Goal: Information Seeking & Learning: Learn about a topic

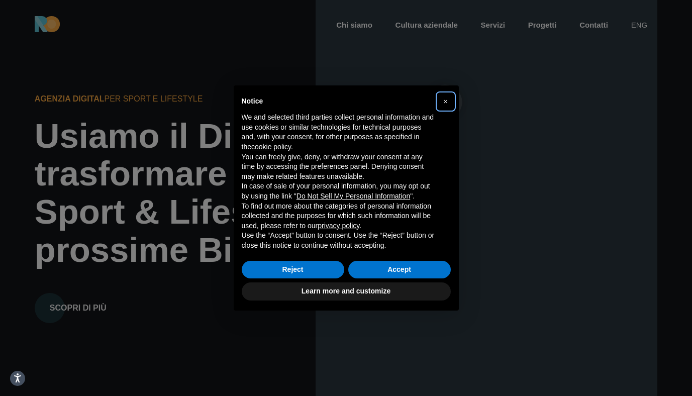
click at [444, 102] on span "×" at bounding box center [445, 101] width 4 height 8
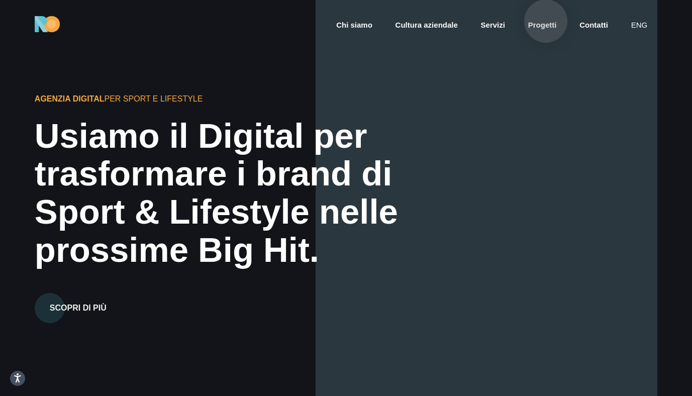
click at [546, 22] on link "Progetti" at bounding box center [542, 26] width 31 height 12
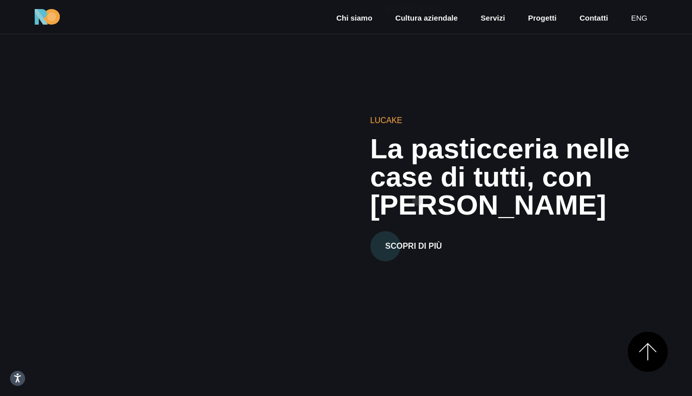
scroll to position [1624, 0]
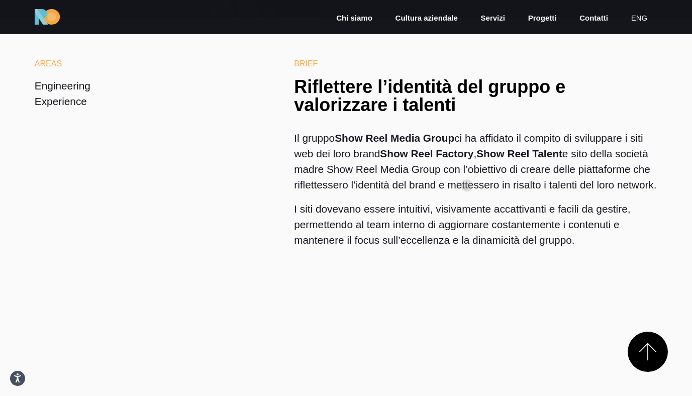
scroll to position [322, 0]
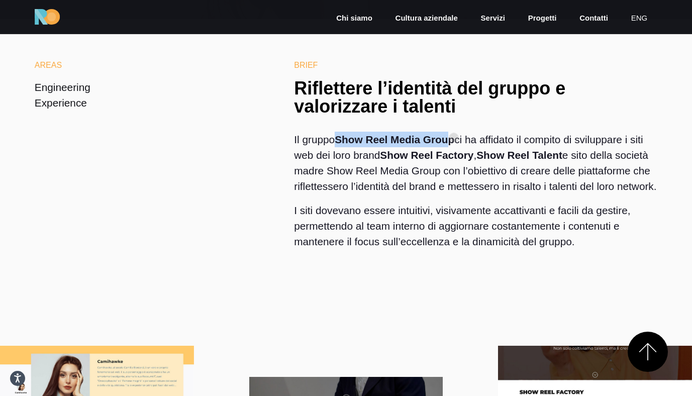
drag, startPoint x: 339, startPoint y: 140, endPoint x: 454, endPoint y: 138, distance: 115.0
click at [454, 138] on strong "Show Reel Media Group" at bounding box center [394, 140] width 120 height 12
copy strong "Show Reel Media Grou"
click at [514, 192] on p "Il gruppo Show Reel Media Group ci ha affidato il compito di sviluppare i siti …" at bounding box center [475, 167] width 363 height 71
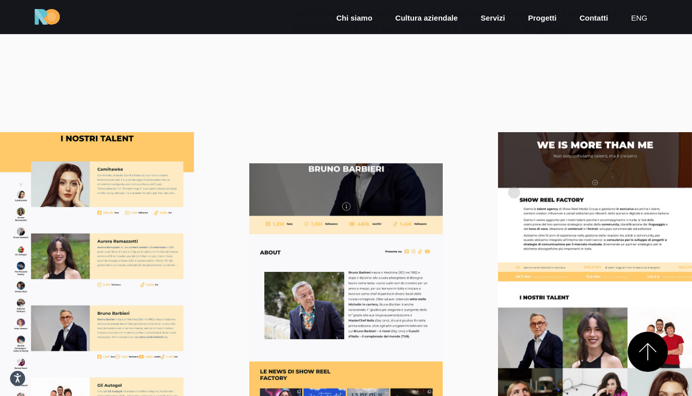
scroll to position [642, 0]
